Goal: Task Accomplishment & Management: Complete application form

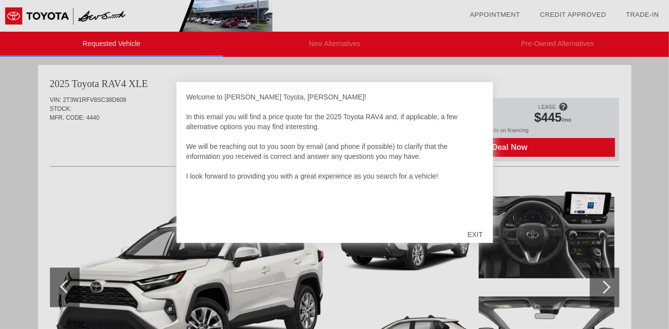
click at [474, 234] on div "EXIT" at bounding box center [474, 235] width 35 height 30
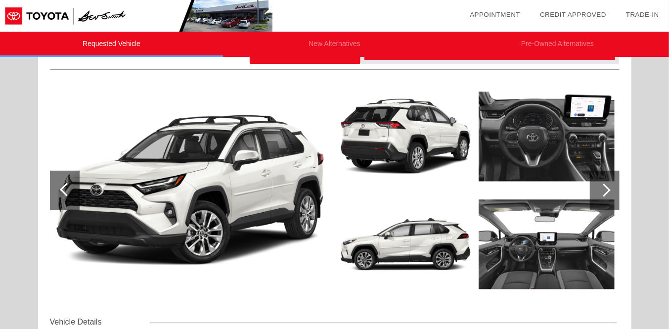
scroll to position [98, 0]
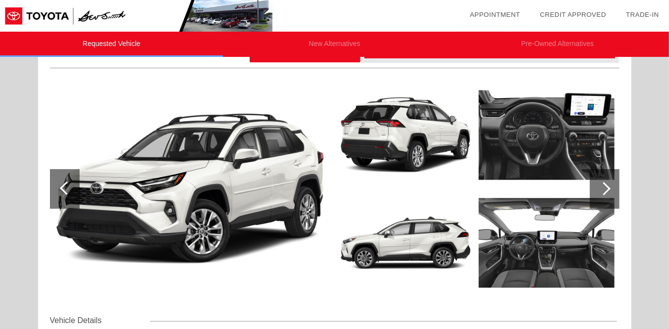
click at [522, 242] on img at bounding box center [547, 243] width 136 height 102
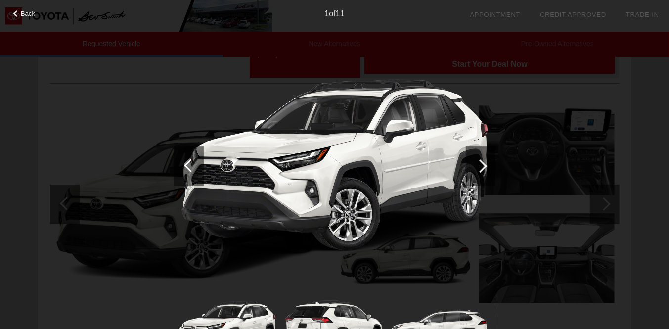
scroll to position [0, 0]
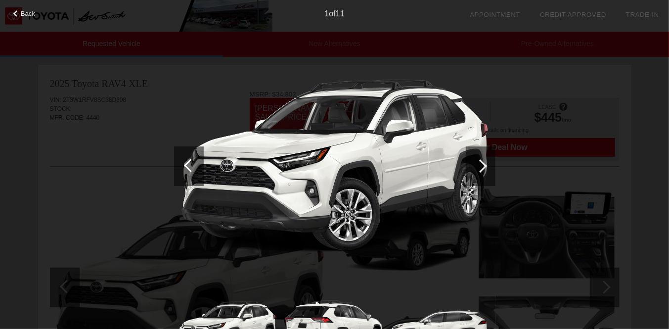
click at [15, 13] on div at bounding box center [16, 13] width 6 height 6
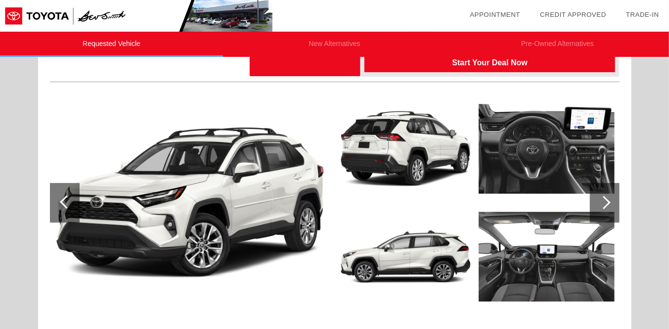
scroll to position [98, 0]
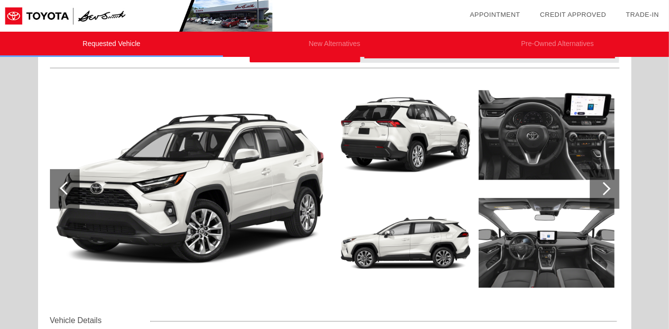
click at [605, 186] on div at bounding box center [603, 188] width 13 height 13
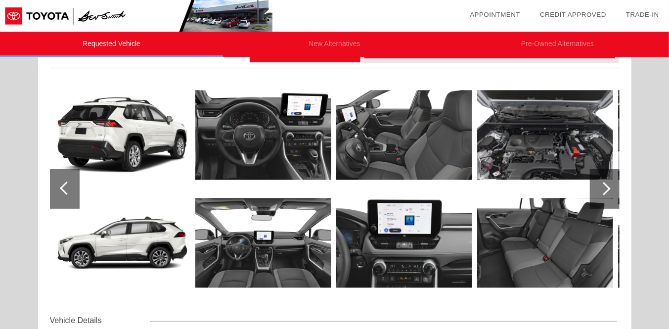
click at [605, 188] on div at bounding box center [603, 188] width 13 height 13
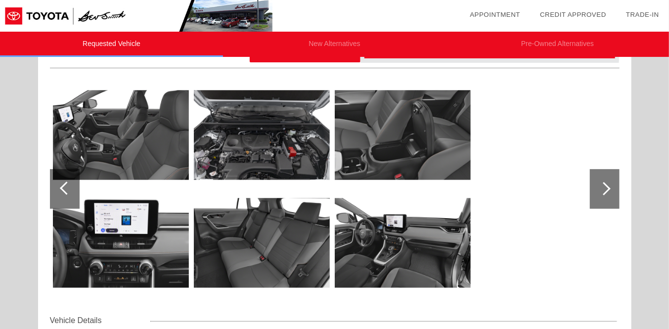
click at [605, 188] on div at bounding box center [603, 188] width 13 height 13
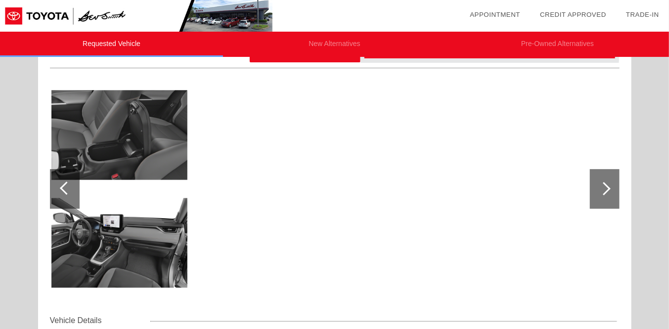
click at [66, 184] on div at bounding box center [66, 187] width 13 height 13
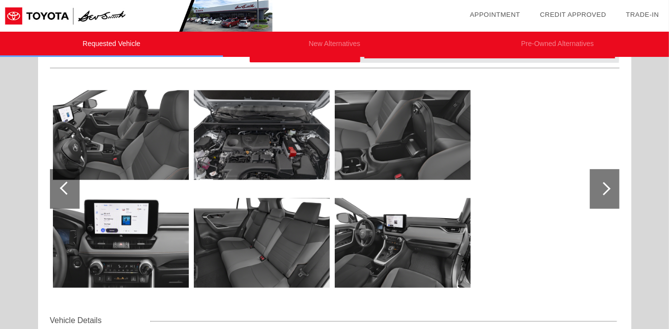
click at [112, 146] on img at bounding box center [121, 135] width 136 height 102
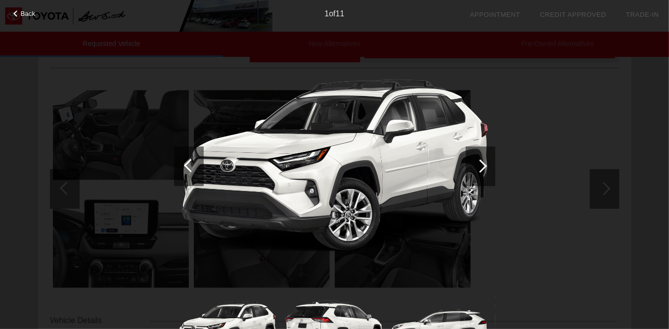
click at [479, 166] on div at bounding box center [480, 165] width 13 height 13
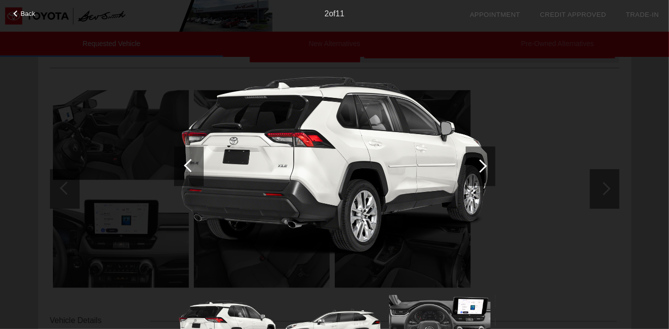
click at [479, 166] on div at bounding box center [480, 165] width 13 height 13
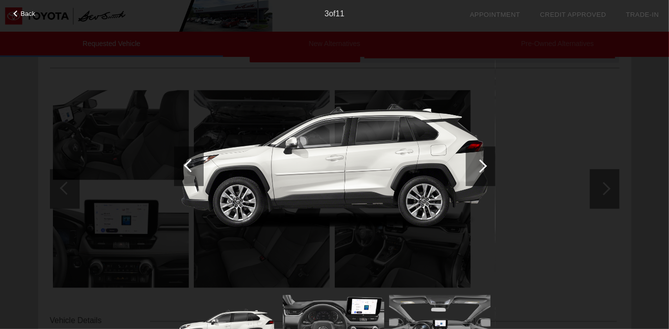
click at [479, 166] on div at bounding box center [480, 165] width 13 height 13
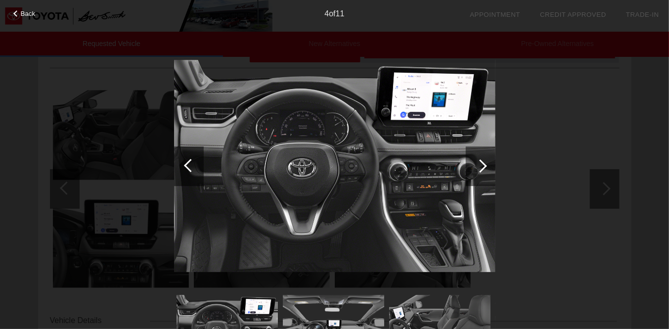
click at [479, 166] on div at bounding box center [480, 165] width 13 height 13
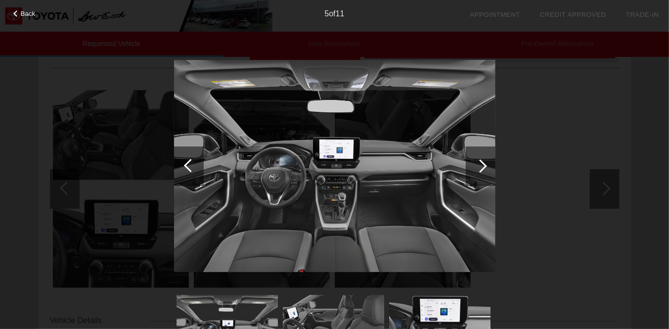
click at [479, 166] on div at bounding box center [480, 165] width 13 height 13
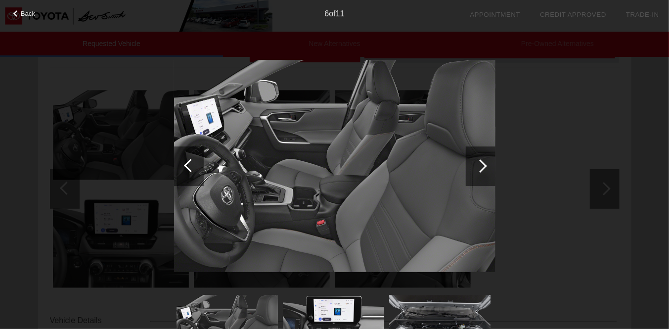
click at [479, 166] on div at bounding box center [480, 165] width 13 height 13
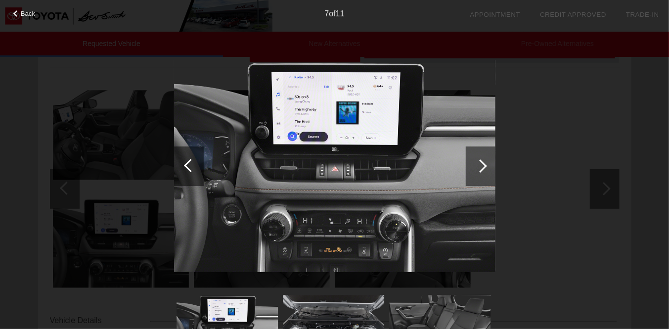
click at [479, 166] on div at bounding box center [480, 165] width 13 height 13
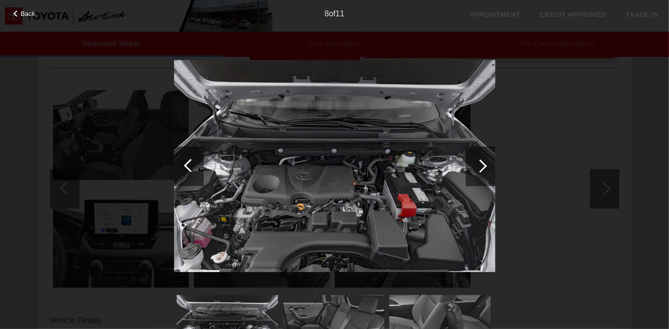
click at [479, 166] on div at bounding box center [480, 165] width 13 height 13
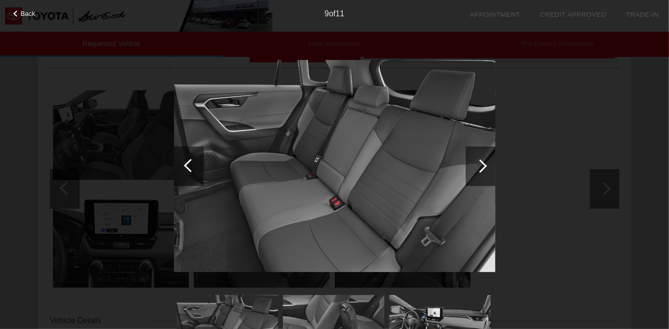
click at [479, 166] on div at bounding box center [480, 165] width 13 height 13
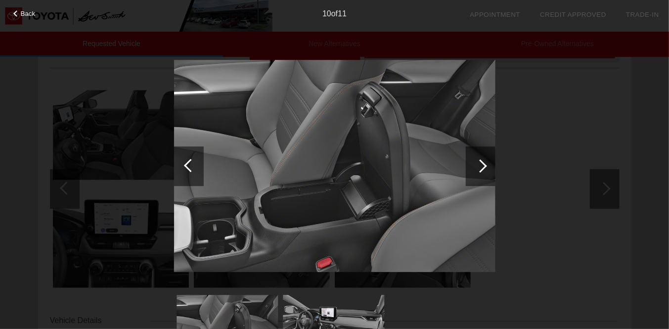
click at [479, 166] on div at bounding box center [480, 165] width 13 height 13
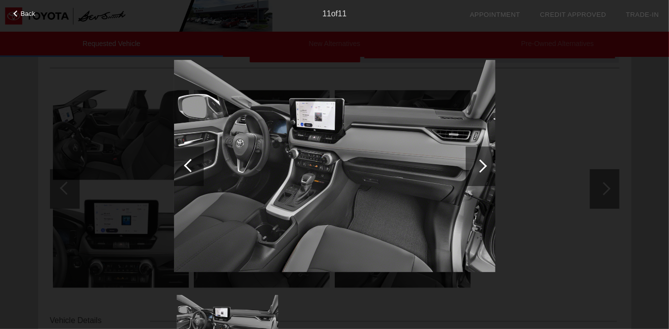
click at [479, 166] on div at bounding box center [480, 165] width 13 height 13
click at [191, 165] on div at bounding box center [190, 165] width 13 height 13
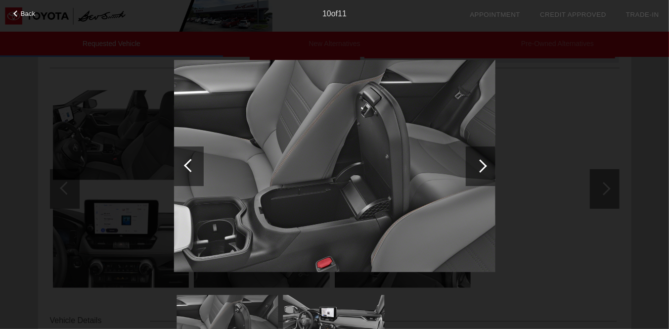
click at [191, 165] on div at bounding box center [190, 165] width 13 height 13
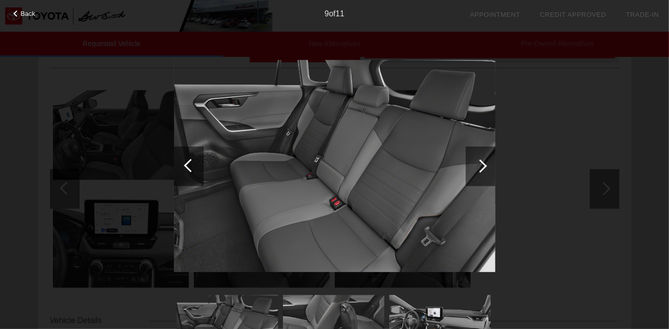
click at [191, 165] on div at bounding box center [190, 165] width 13 height 13
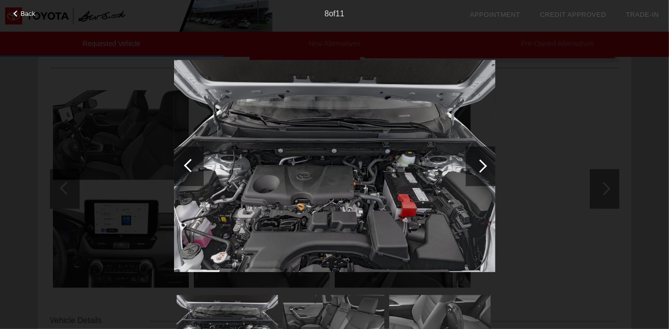
click at [191, 165] on div at bounding box center [190, 165] width 13 height 13
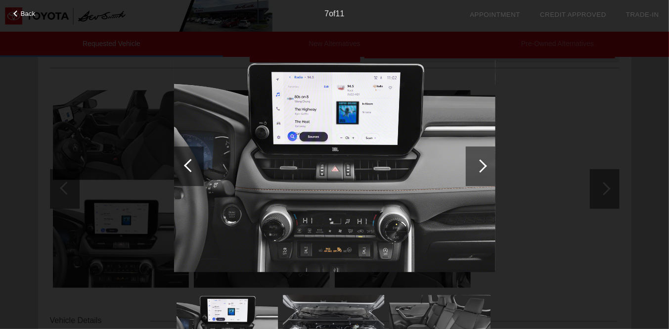
click at [191, 165] on div at bounding box center [190, 165] width 13 height 13
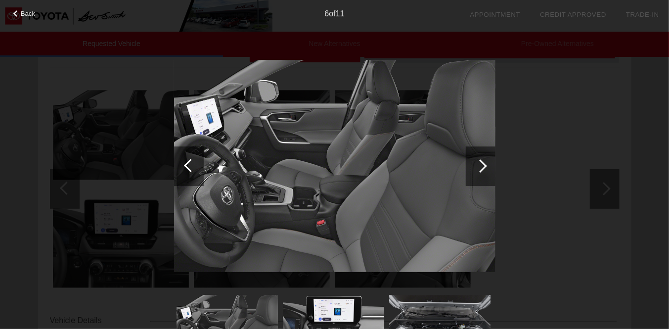
click at [191, 165] on div at bounding box center [190, 165] width 13 height 13
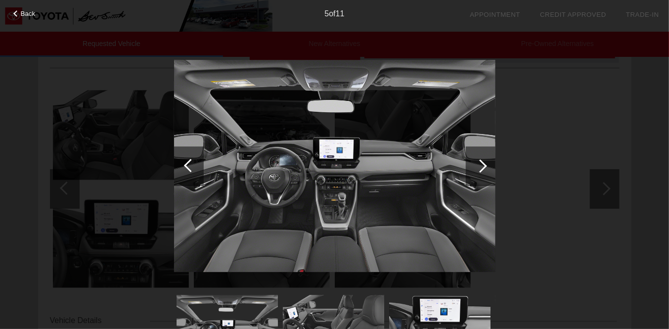
click at [191, 165] on div at bounding box center [190, 165] width 13 height 13
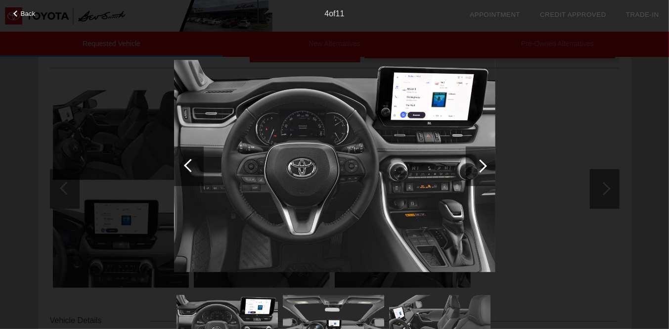
click at [191, 165] on div at bounding box center [190, 165] width 13 height 13
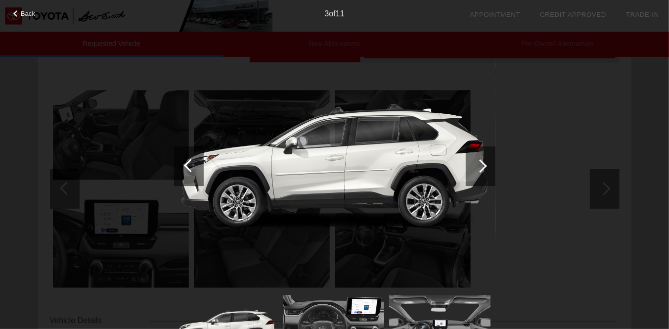
click at [18, 12] on div at bounding box center [16, 13] width 6 height 6
